Goal: Find specific page/section

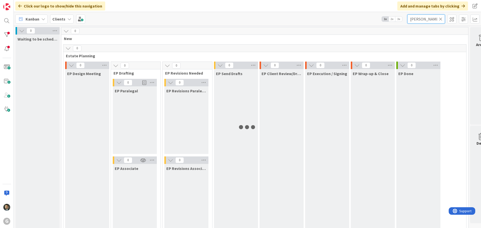
click at [421, 18] on input "[PERSON_NAME]" at bounding box center [427, 19] width 38 height 9
type input "[PERSON_NAME]"
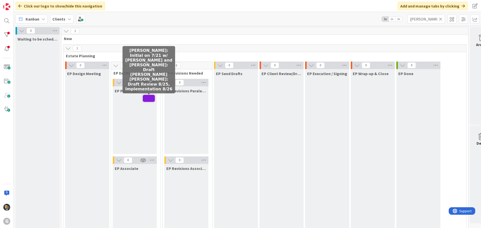
click at [150, 96] on span at bounding box center [149, 98] width 12 height 7
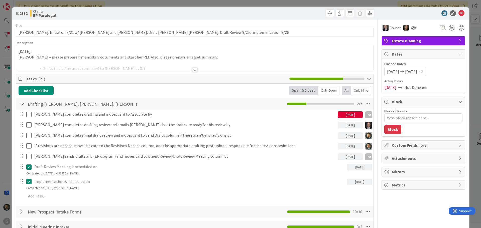
type textarea "x"
click at [193, 70] on div at bounding box center [195, 70] width 6 height 4
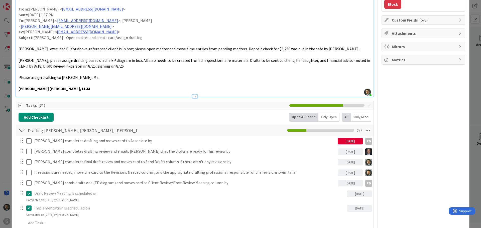
scroll to position [50, 0]
